Goal: Task Accomplishment & Management: Manage account settings

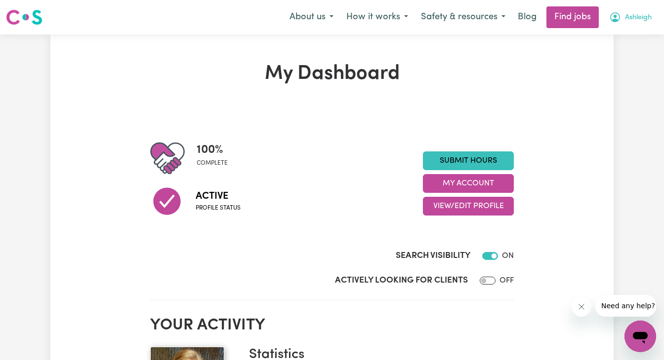
click at [629, 20] on span "Ashleigh" at bounding box center [638, 17] width 27 height 11
click at [618, 52] on link "My Dashboard" at bounding box center [618, 56] width 78 height 19
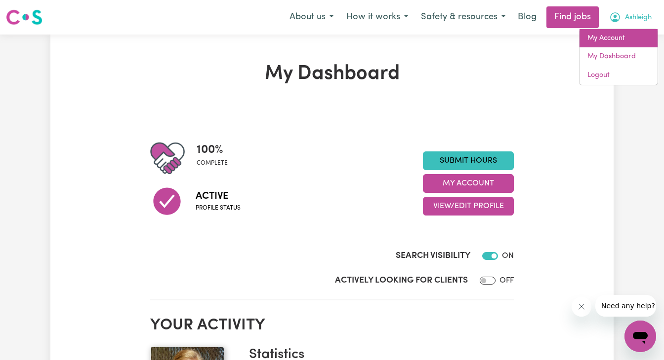
click at [616, 39] on link "My Account" at bounding box center [618, 38] width 78 height 19
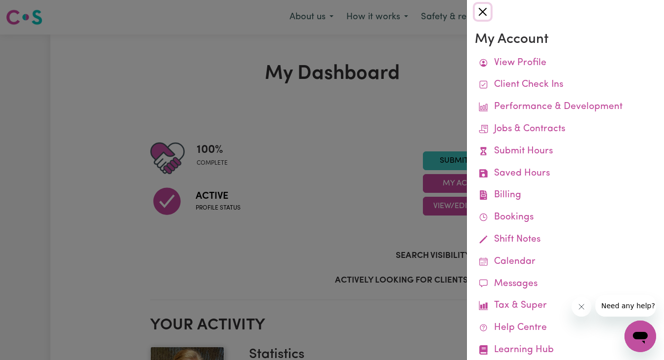
click at [476, 12] on button "Close" at bounding box center [482, 12] width 16 height 16
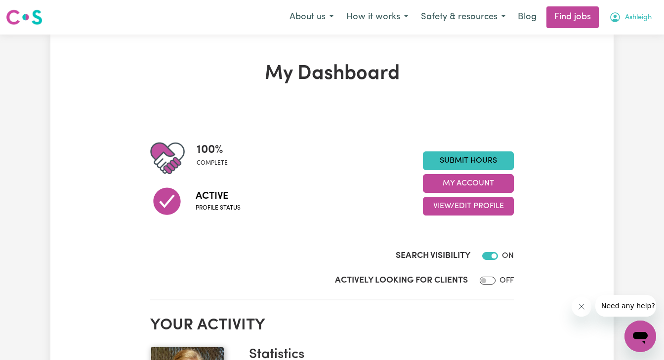
click at [635, 16] on span "Ashleigh" at bounding box center [638, 17] width 27 height 11
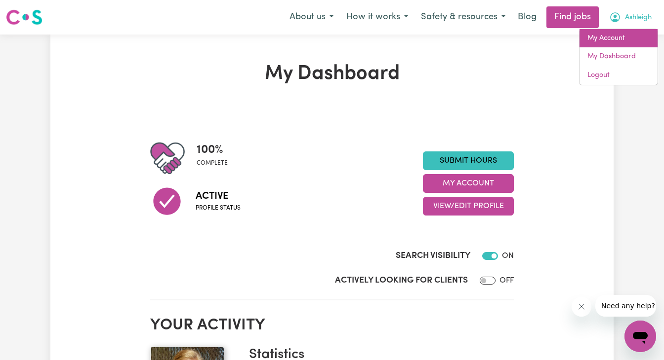
click at [622, 43] on link "My Account" at bounding box center [618, 38] width 78 height 19
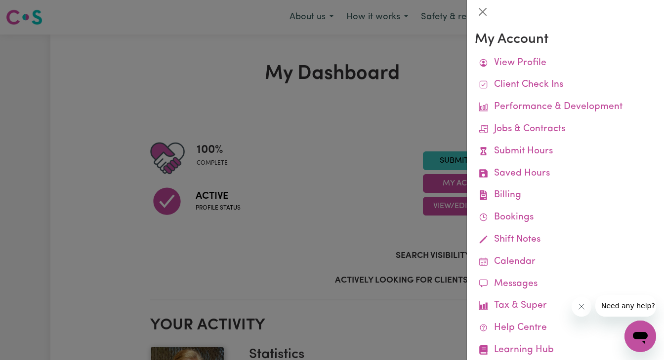
click at [481, 1] on div at bounding box center [565, 12] width 197 height 24
click at [482, 10] on button "Close" at bounding box center [482, 12] width 16 height 16
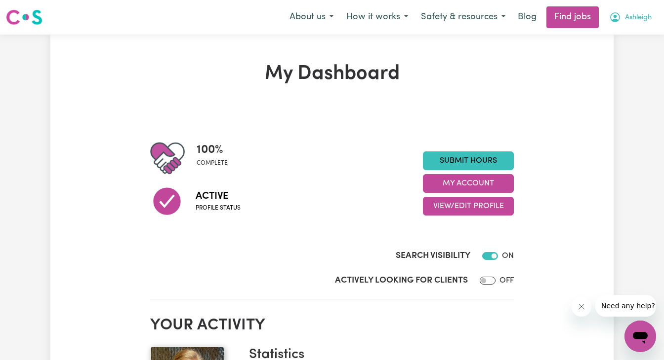
click at [626, 14] on span "Ashleigh" at bounding box center [638, 17] width 27 height 11
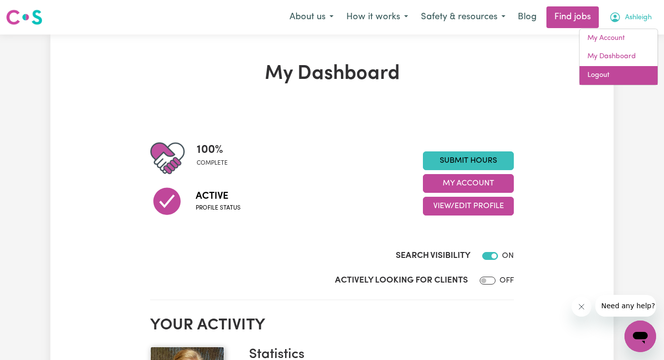
click at [606, 70] on link "Logout" at bounding box center [618, 75] width 78 height 19
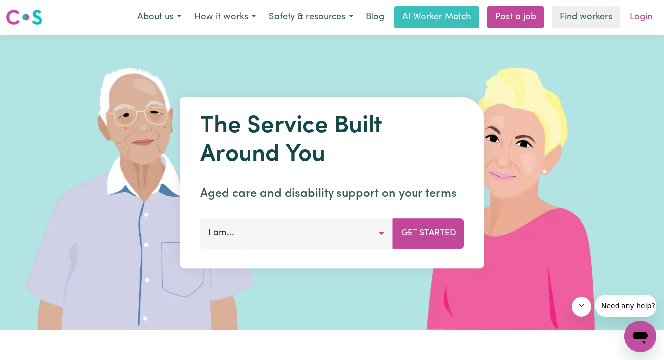
click at [643, 16] on link "Login" at bounding box center [641, 17] width 34 height 22
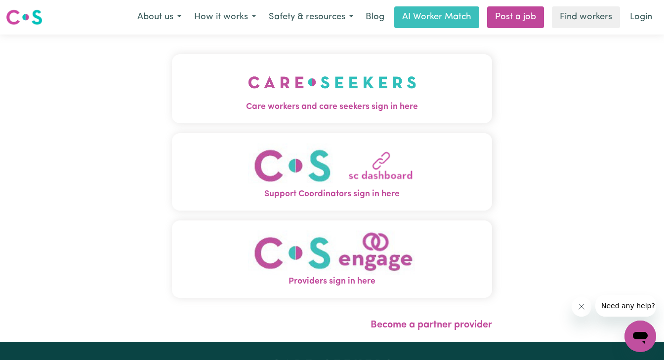
click at [280, 84] on img "Care workers and care seekers sign in here" at bounding box center [332, 82] width 168 height 37
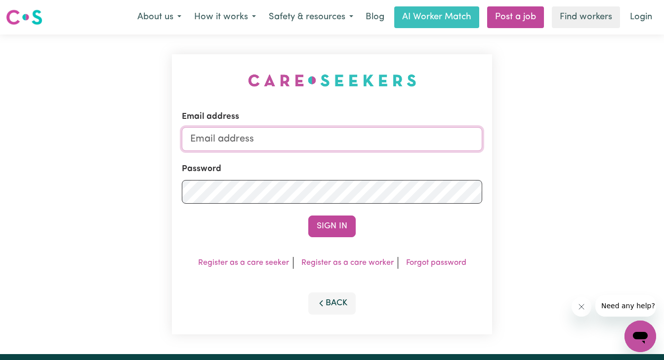
click at [282, 140] on input "Email address" at bounding box center [332, 139] width 300 height 24
type input "s"
type input "[PERSON_NAME][EMAIL_ADDRESS][DOMAIN_NAME]"
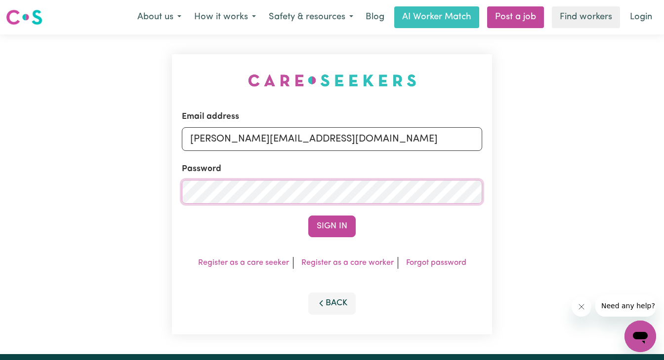
click at [308, 216] on button "Sign In" at bounding box center [331, 227] width 47 height 22
